Goal: Task Accomplishment & Management: Manage account settings

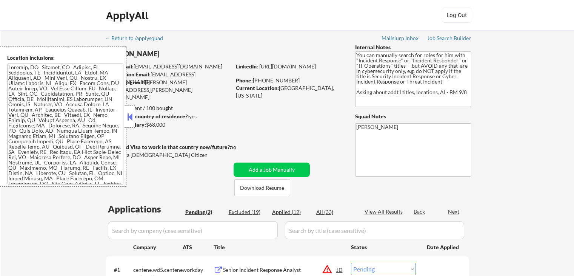
select select ""pending""
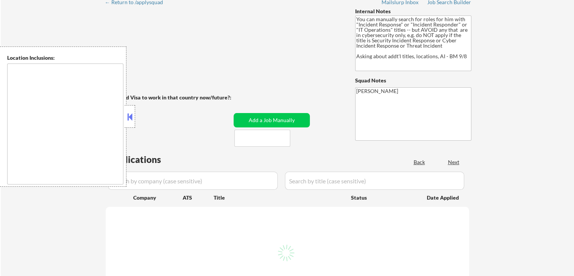
scroll to position [38, 0]
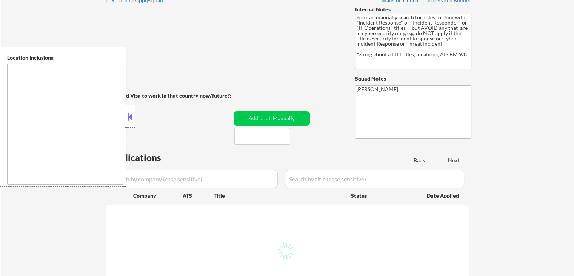
select select ""pending""
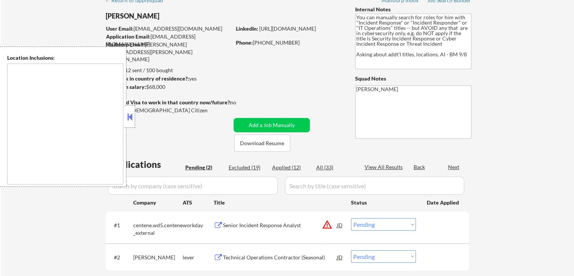
type textarea "[GEOGRAPHIC_DATA], [GEOGRAPHIC_DATA] [GEOGRAPHIC_DATA], [GEOGRAPHIC_DATA] Seffn…"
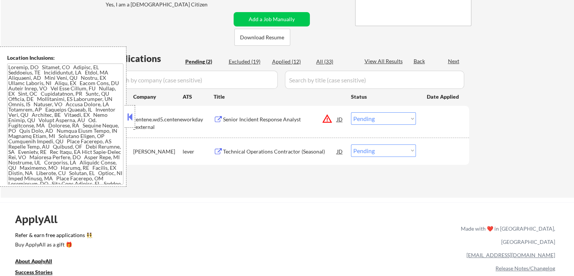
scroll to position [151, 0]
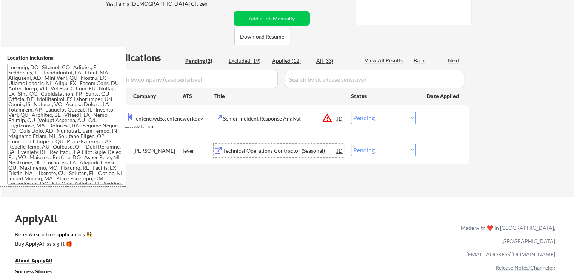
click at [245, 150] on div "Technical Operations Contractor (Seasonal)" at bounding box center [280, 151] width 114 height 8
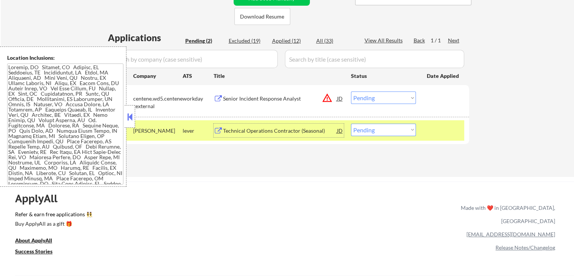
scroll to position [189, 0]
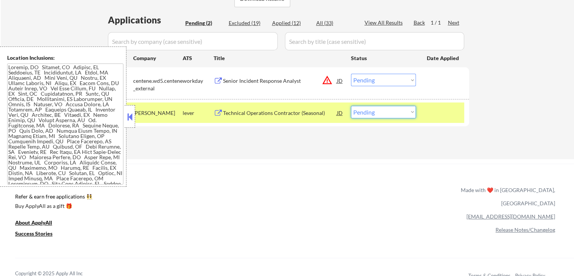
click at [379, 111] on select "Choose an option... Pending Applied Excluded (Questions) Excluded (Expired) Exc…" at bounding box center [383, 112] width 65 height 12
select select ""applied""
click at [351, 106] on select "Choose an option... Pending Applied Excluded (Questions) Excluded (Expired) Exc…" at bounding box center [383, 112] width 65 height 12
click at [240, 82] on div "Senior Incident Response Analyst" at bounding box center [280, 81] width 114 height 8
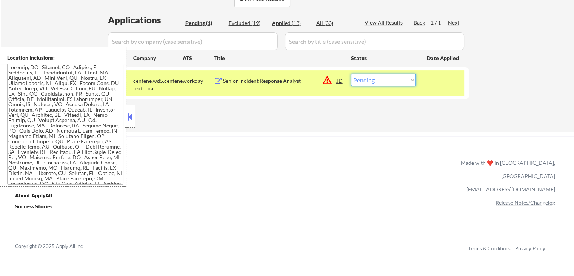
click at [383, 78] on select "Choose an option... Pending Applied Excluded (Questions) Excluded (Expired) Exc…" at bounding box center [383, 80] width 65 height 12
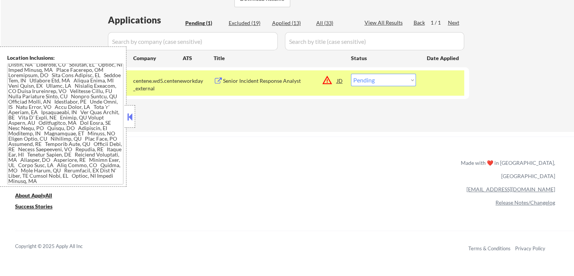
scroll to position [0, 0]
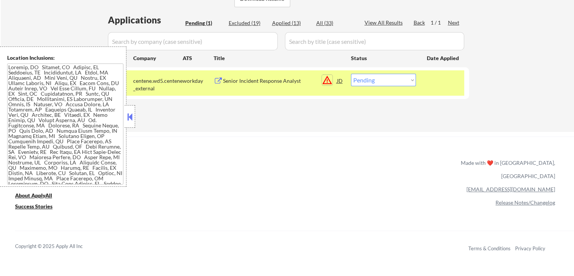
click at [332, 80] on div "Senior Incident Response Analyst JD warning_amber" at bounding box center [283, 81] width 121 height 14
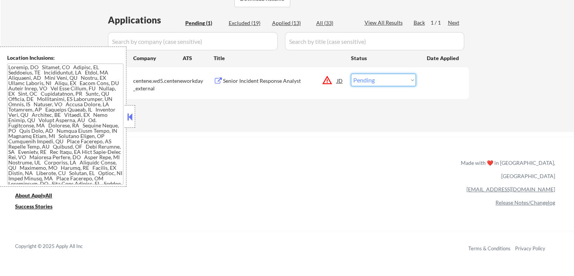
click at [381, 79] on select "Choose an option... Pending Applied Excluded (Questions) Excluded (Expired) Exc…" at bounding box center [383, 80] width 65 height 12
select select ""applied""
click at [351, 74] on select "Choose an option... Pending Applied Excluded (Questions) Excluded (Expired) Exc…" at bounding box center [383, 80] width 65 height 12
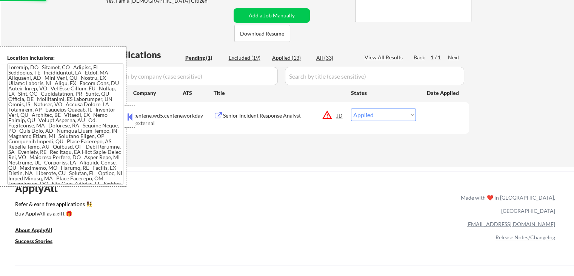
scroll to position [113, 0]
